Goal: Transaction & Acquisition: Purchase product/service

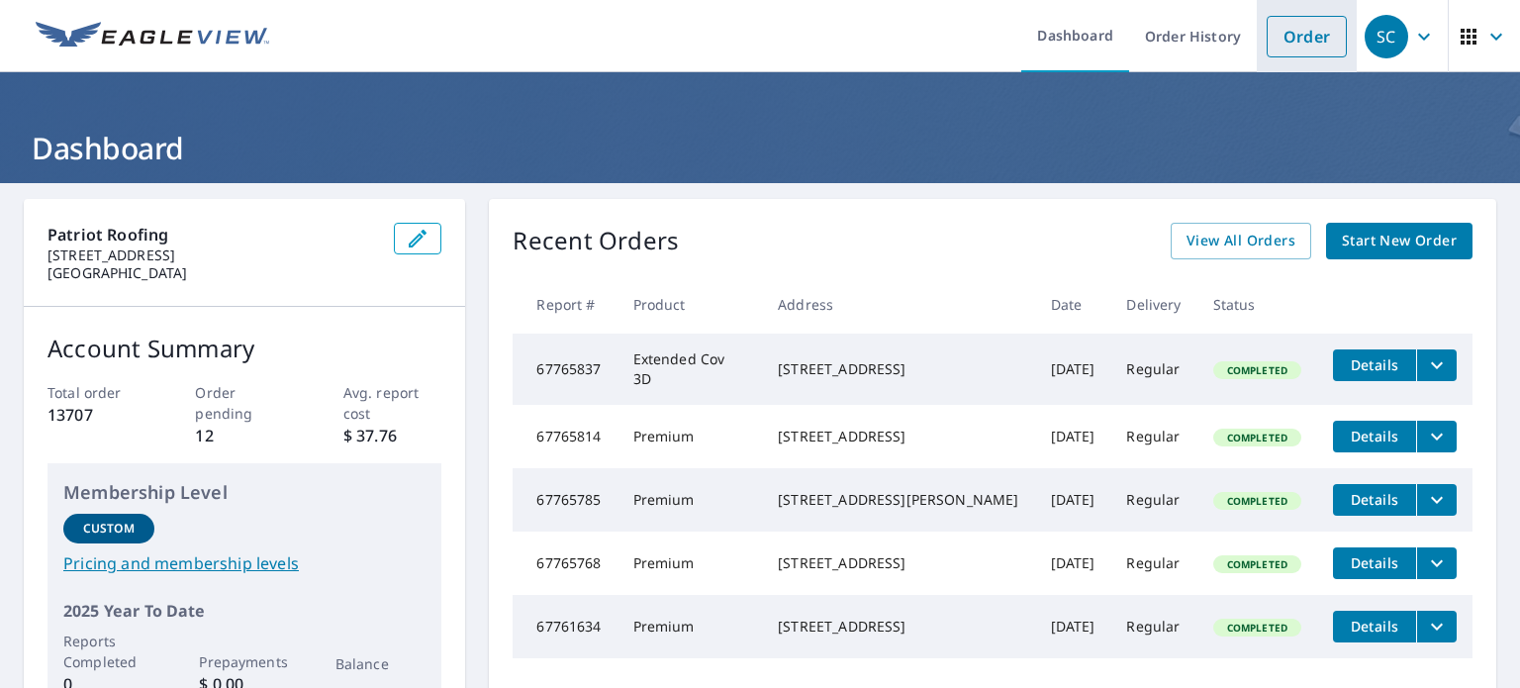
click at [1266, 43] on link "Order" at bounding box center [1306, 37] width 80 height 42
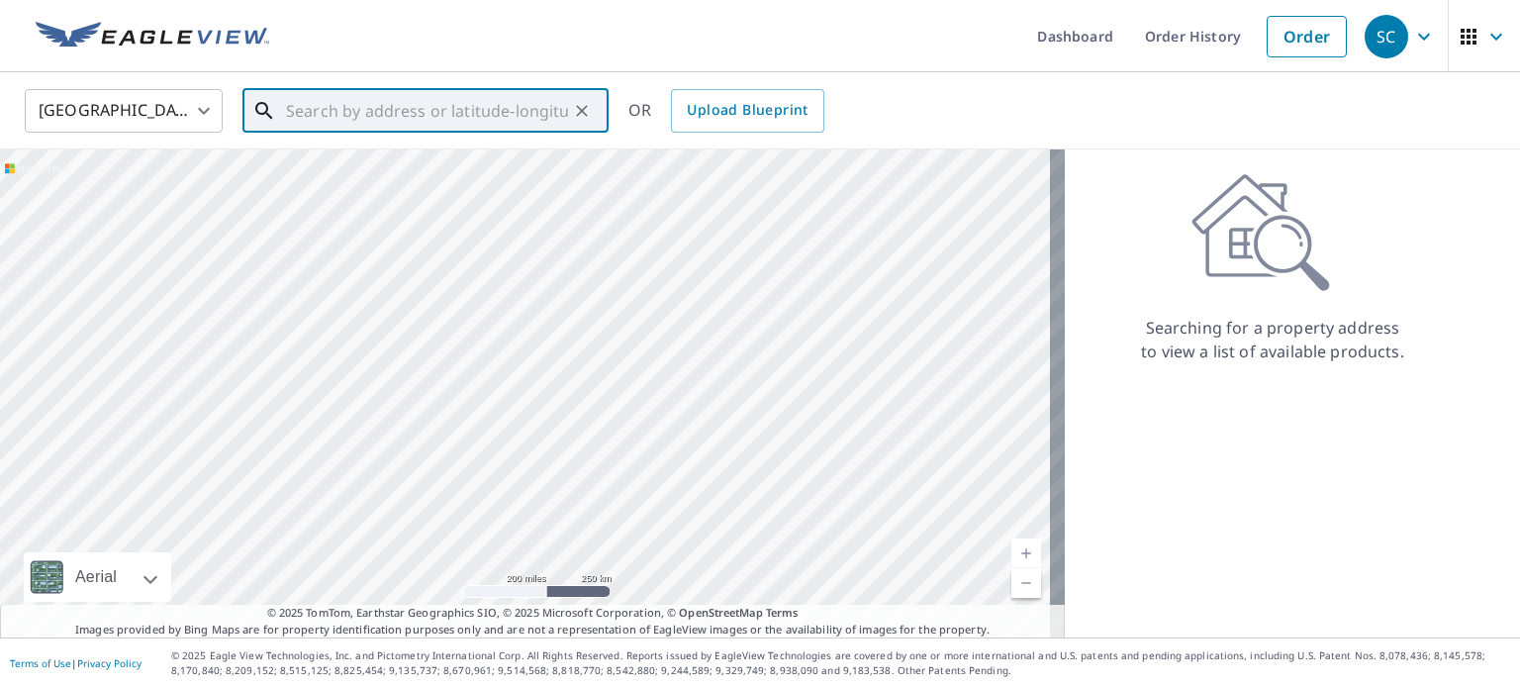
click at [391, 109] on input "text" at bounding box center [427, 110] width 282 height 55
paste input "[STREET_ADDRESS]"
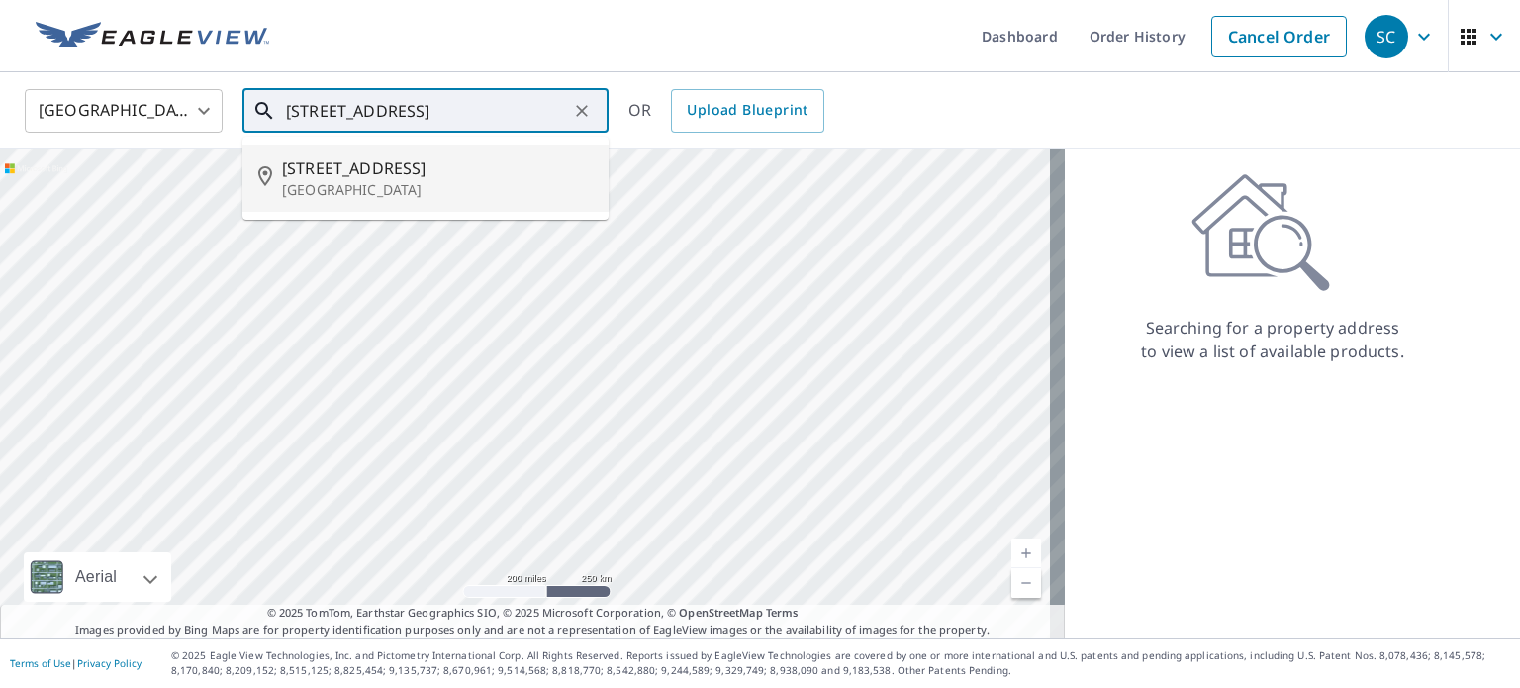
click at [360, 182] on p "[GEOGRAPHIC_DATA]" at bounding box center [437, 190] width 311 height 20
type input "[STREET_ADDRESS]"
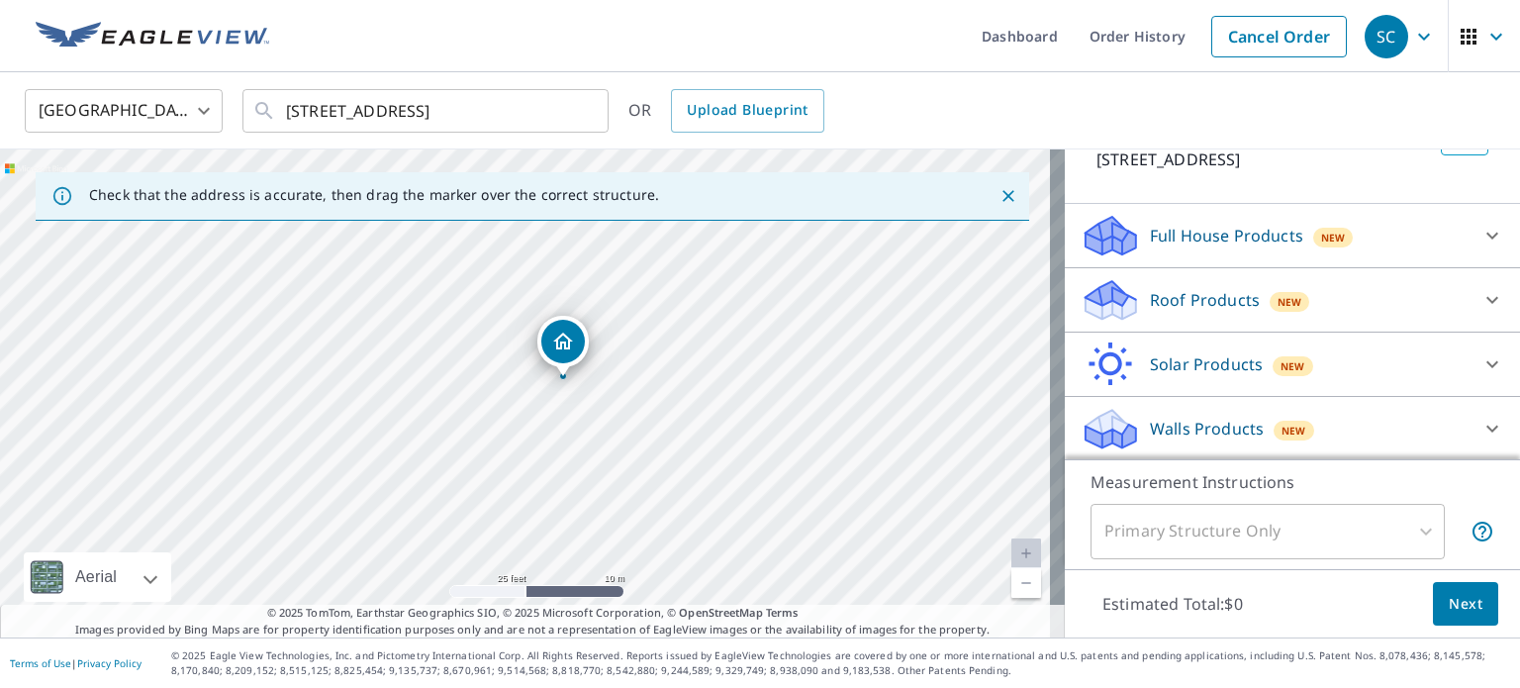
click at [1215, 297] on p "Roof Products" at bounding box center [1205, 300] width 110 height 24
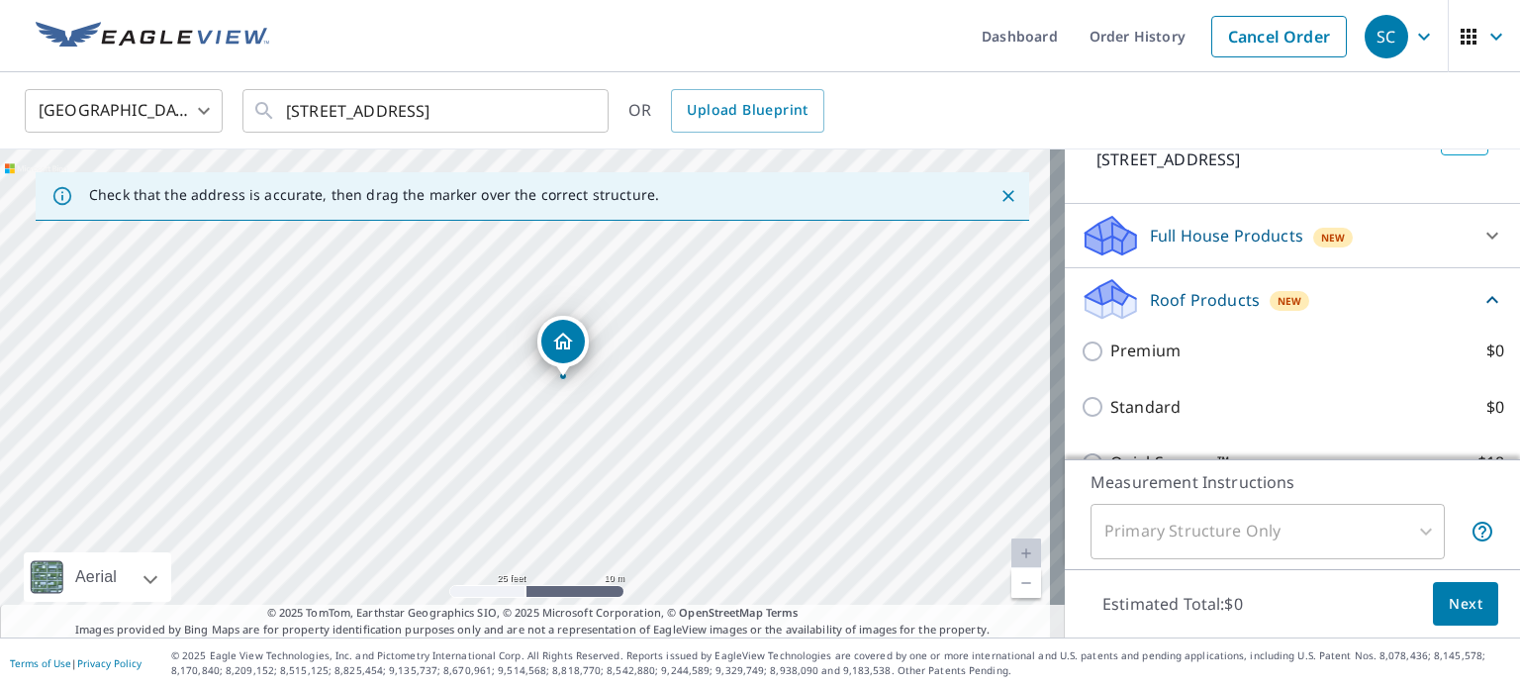
scroll to position [150, 0]
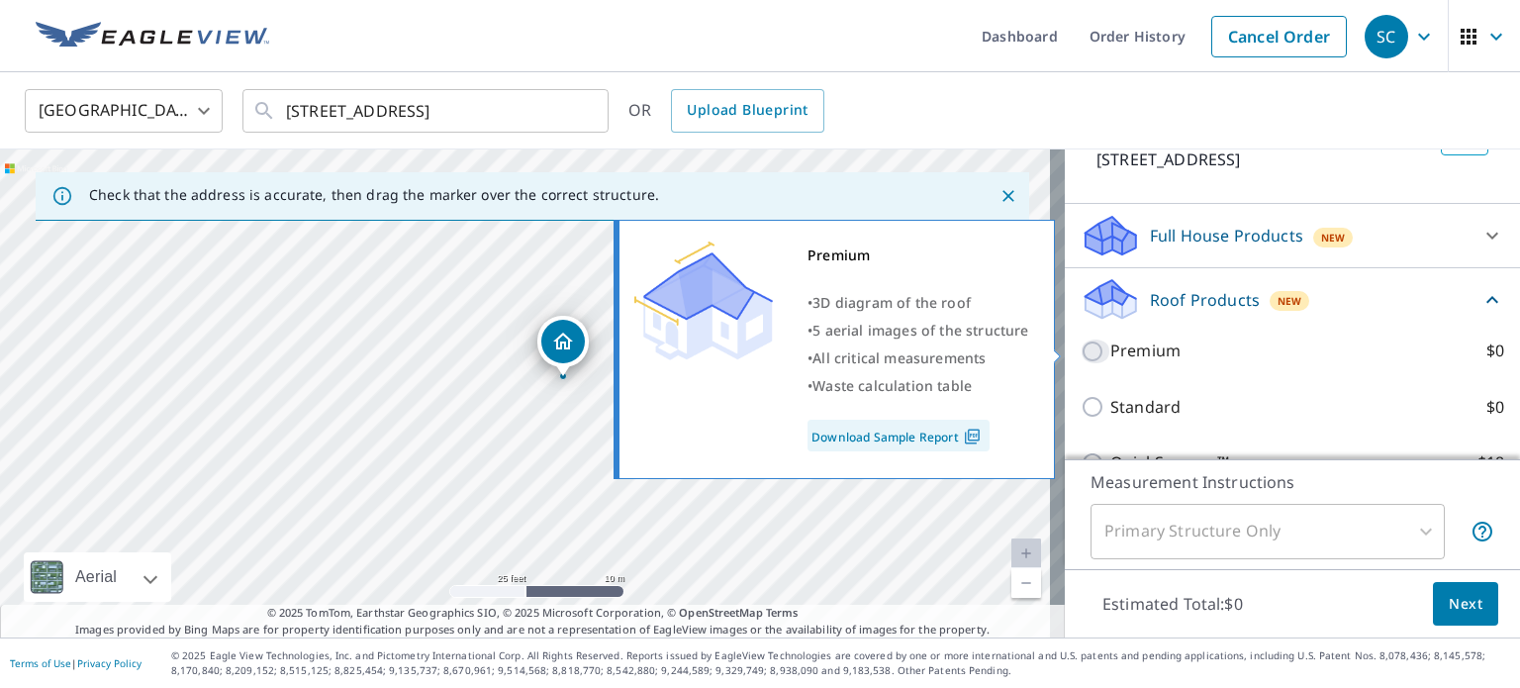
click at [1080, 356] on input "Premium $0" at bounding box center [1095, 351] width 30 height 24
checkbox input "true"
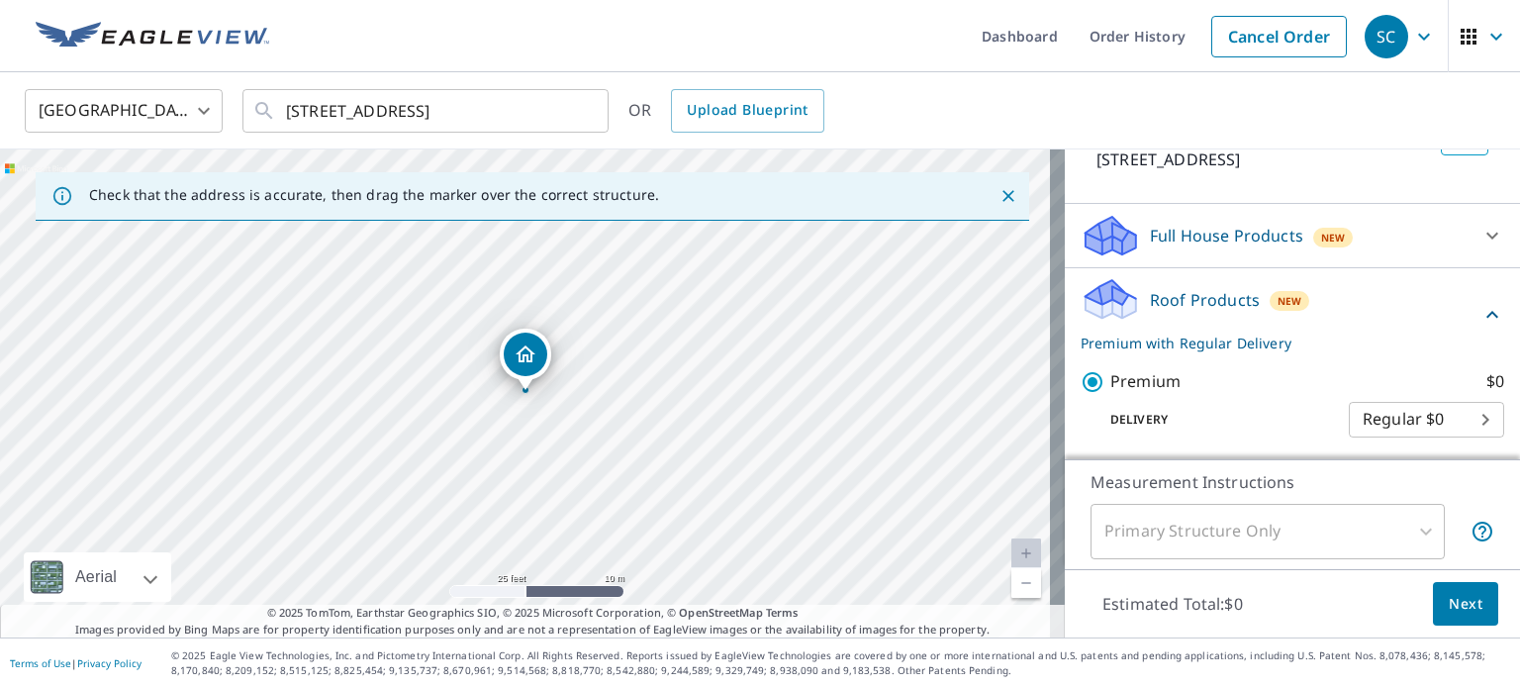
click at [1448, 606] on span "Next" at bounding box center [1465, 604] width 34 height 25
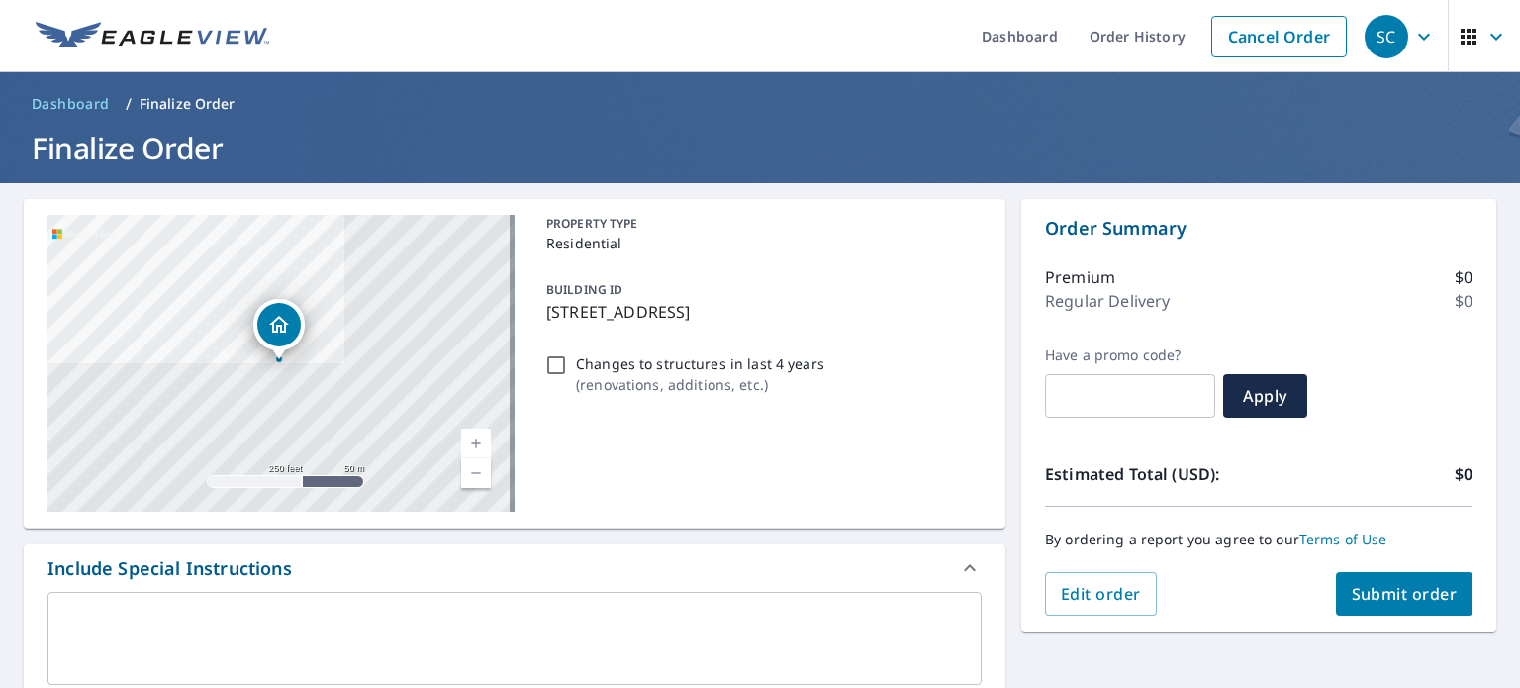
click at [1401, 597] on span "Submit order" at bounding box center [1404, 594] width 106 height 22
checkbox input "true"
